Goal: Task Accomplishment & Management: Complete application form

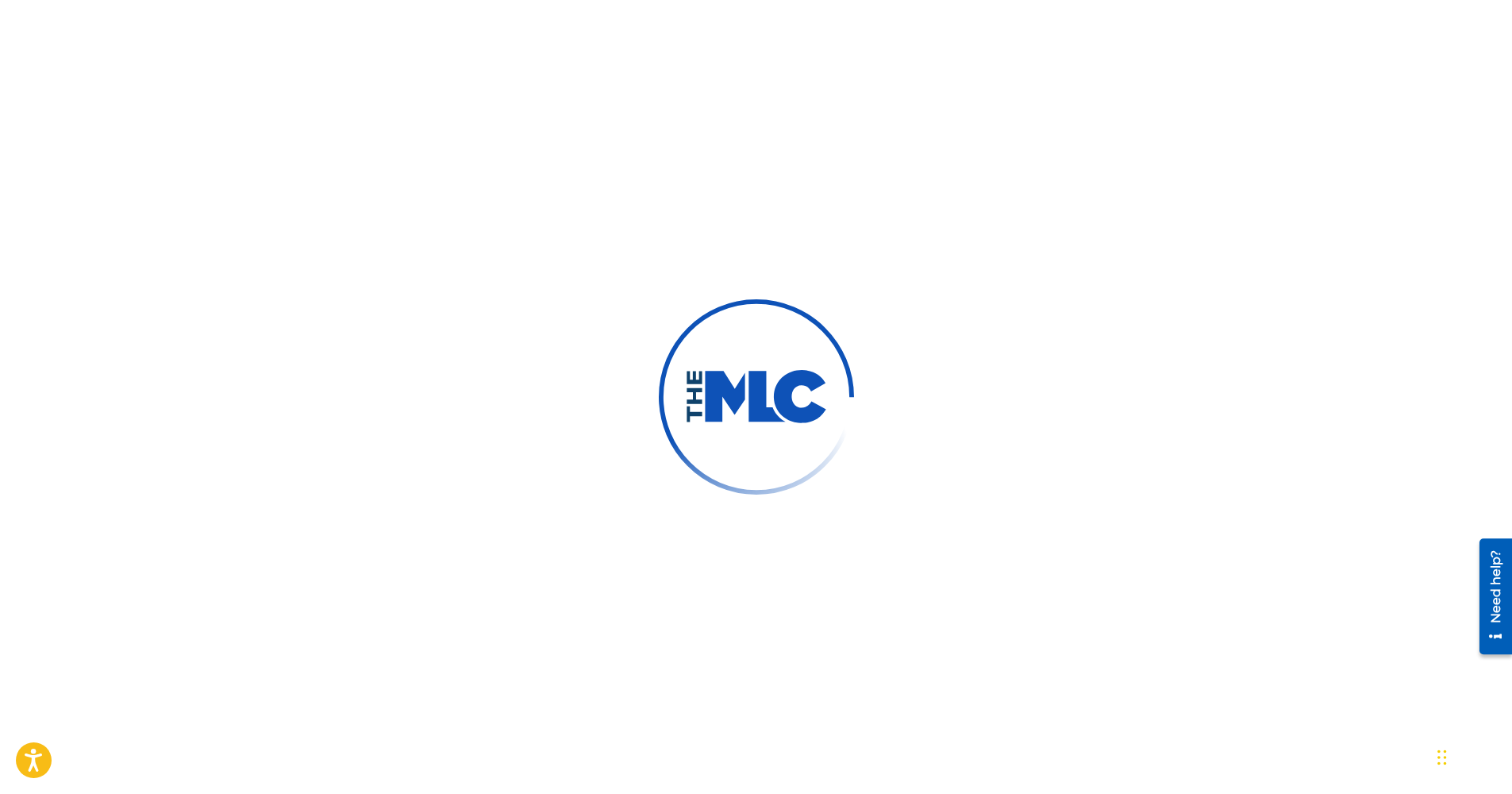
click at [1109, 488] on div at bounding box center [756, 397] width 1512 height 794
click at [773, 499] on div at bounding box center [756, 397] width 1512 height 794
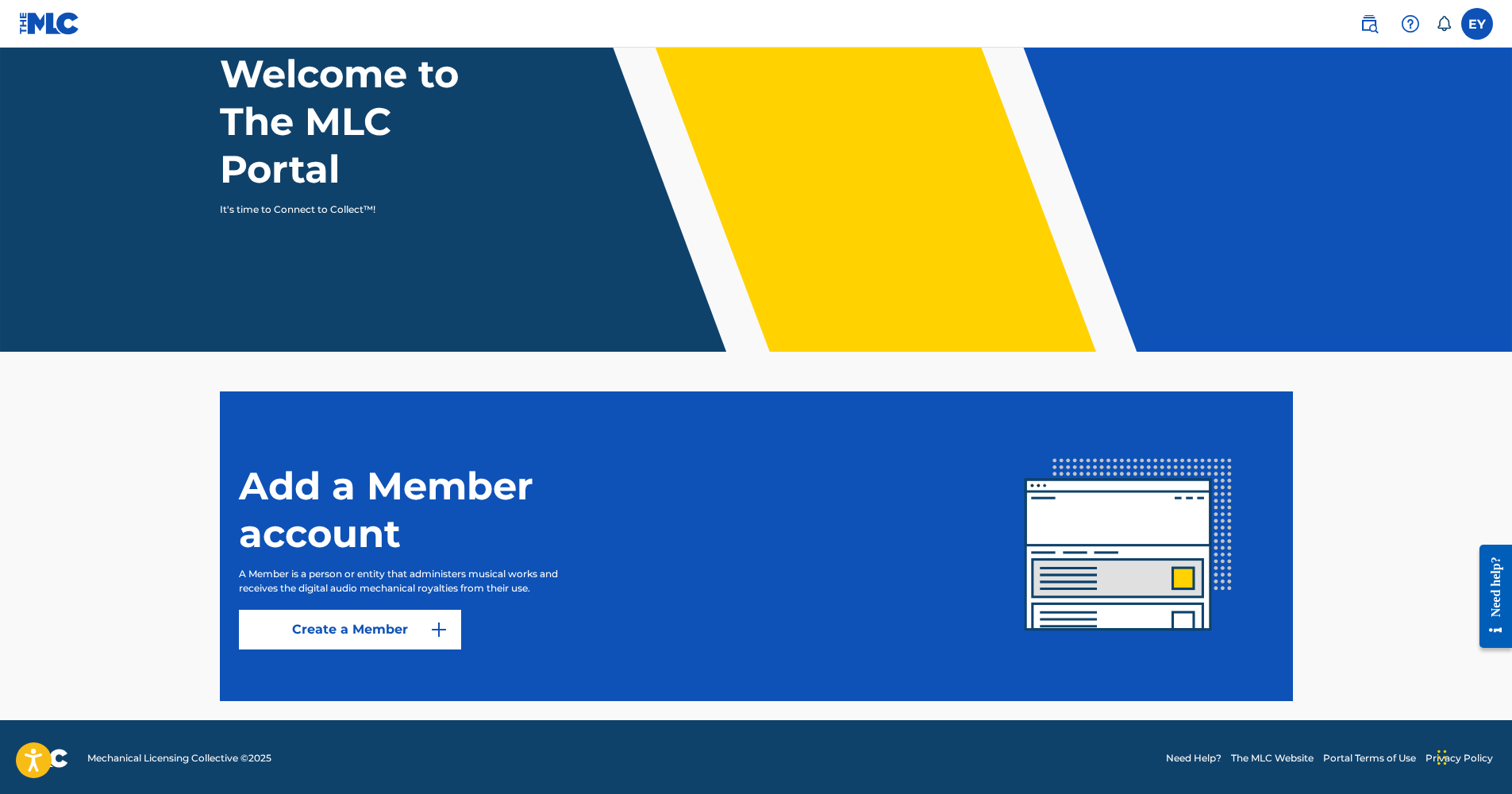
scroll to position [116, 0]
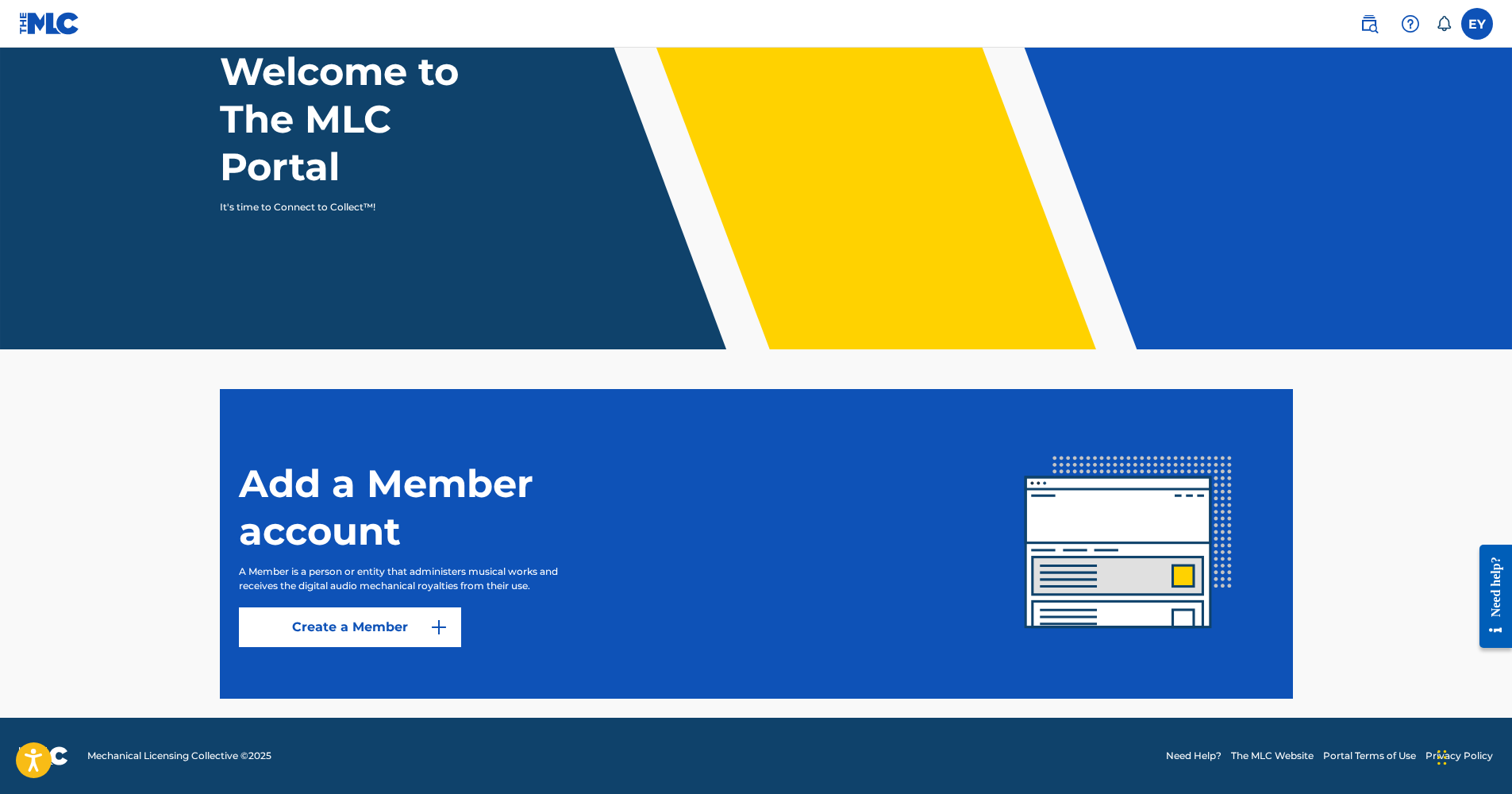
click at [605, 571] on div "Add a Member account A Member is a person or entity that administers musical wo…" at bounding box center [611, 543] width 744 height 206
click at [412, 627] on button "Create a Member" at bounding box center [350, 627] width 222 height 40
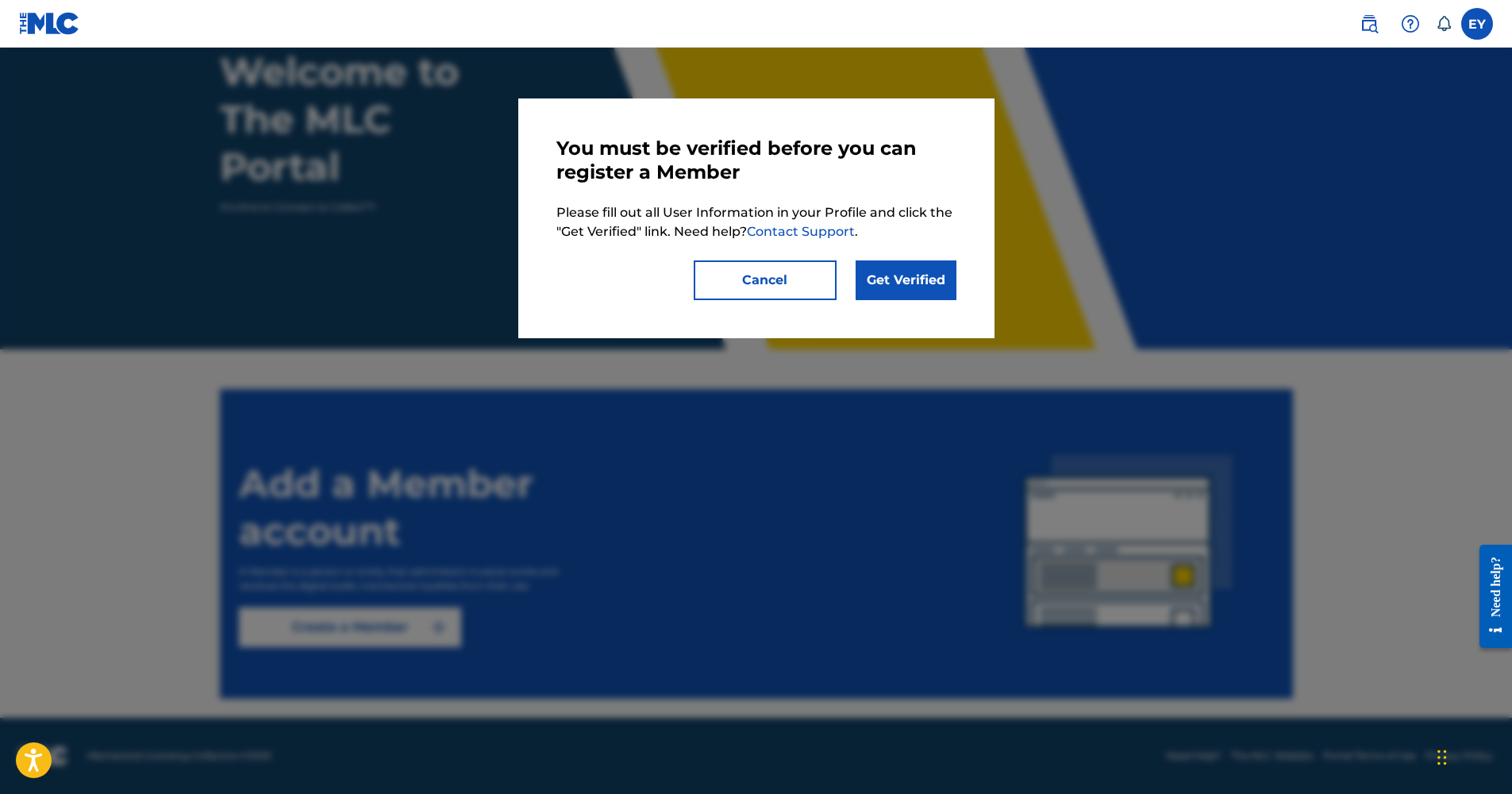
click at [886, 296] on link "Get Verified" at bounding box center [906, 280] width 101 height 40
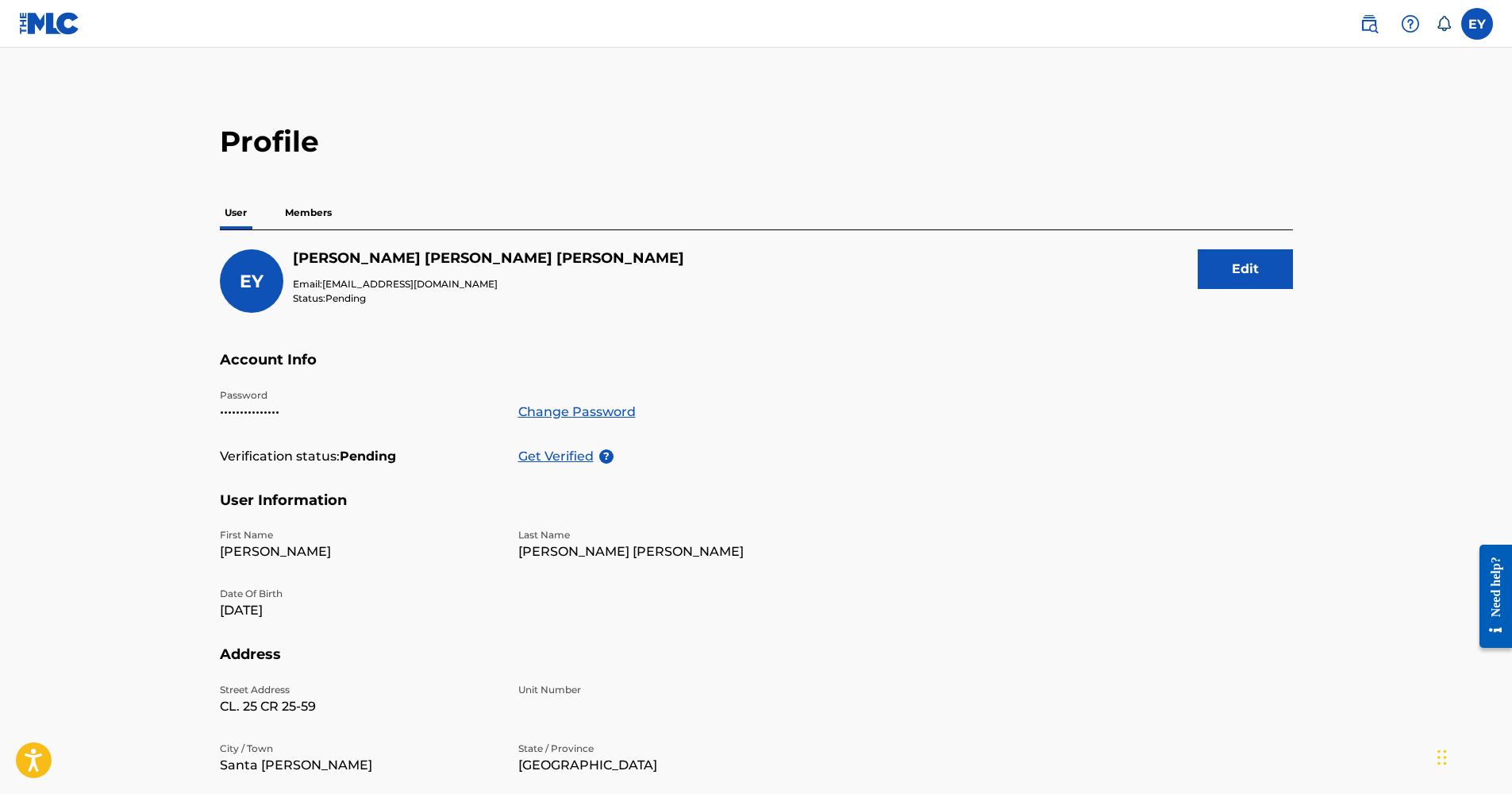
click at [573, 456] on p "Get Verified" at bounding box center [558, 456] width 81 height 19
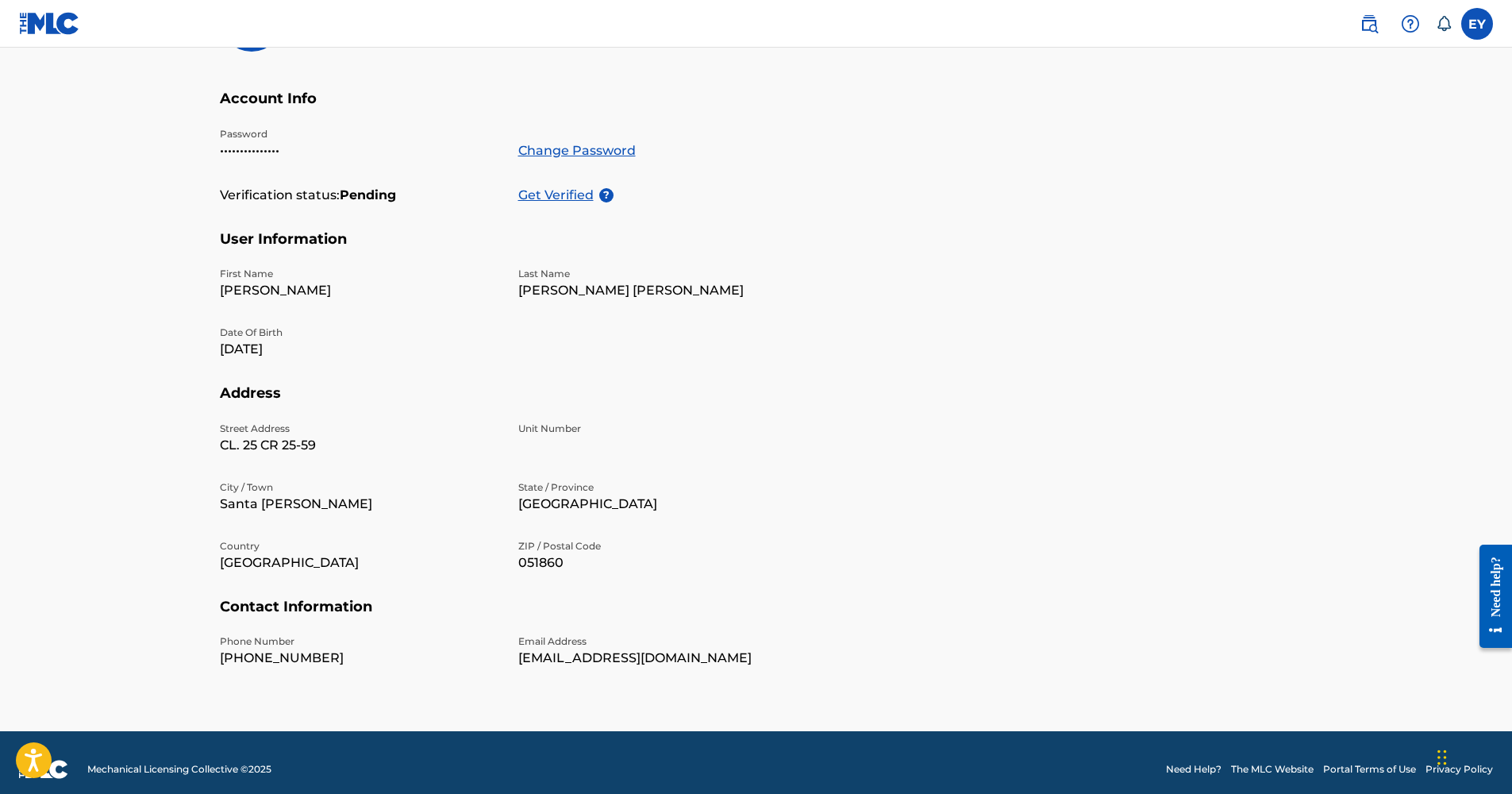
scroll to position [275, 0]
